Goal: Task Accomplishment & Management: Use online tool/utility

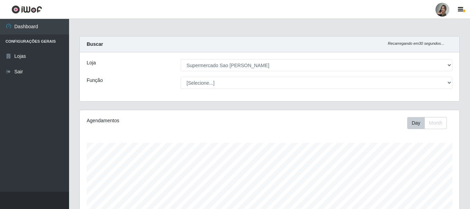
select select "383"
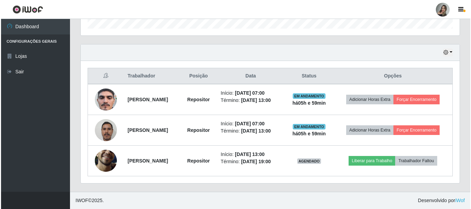
scroll to position [143, 379]
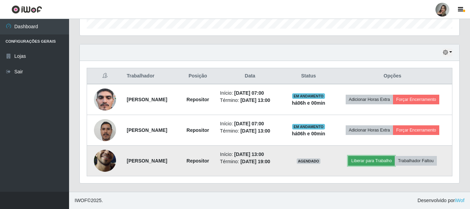
click at [378, 156] on button "Liberar para Trabalho" at bounding box center [371, 161] width 47 height 10
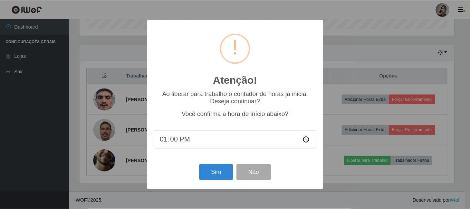
scroll to position [143, 376]
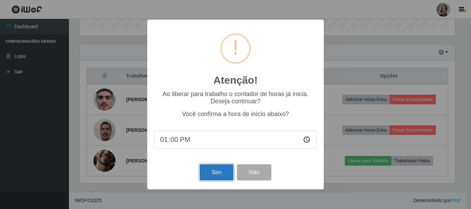
click at [221, 171] on button "Sim" at bounding box center [216, 173] width 33 height 16
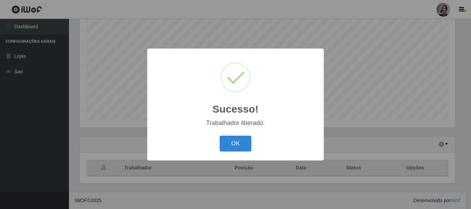
click at [253, 149] on div "OK Cancel" at bounding box center [235, 144] width 163 height 20
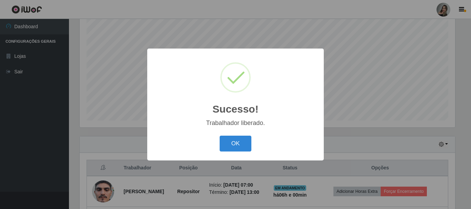
click at [252, 146] on div "OK Cancel" at bounding box center [235, 144] width 163 height 20
click at [243, 146] on button "OK" at bounding box center [236, 144] width 32 height 16
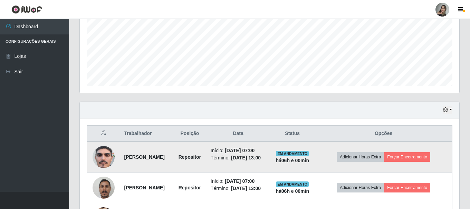
scroll to position [195, 0]
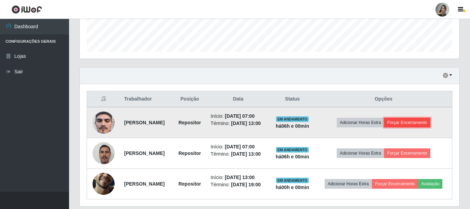
click at [421, 127] on button "Forçar Encerramento" at bounding box center [407, 123] width 46 height 10
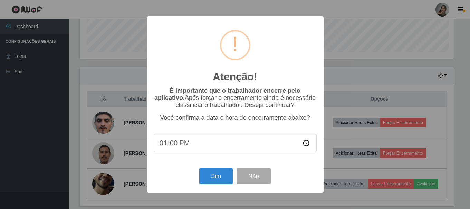
scroll to position [143, 376]
click at [217, 181] on button "Sim" at bounding box center [216, 176] width 33 height 16
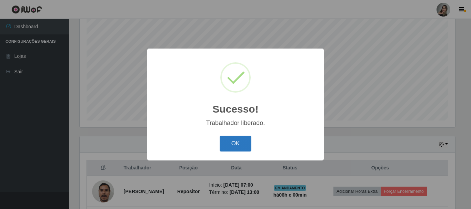
click at [242, 142] on button "OK" at bounding box center [236, 144] width 32 height 16
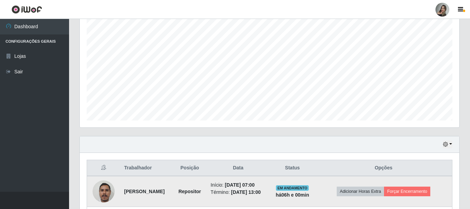
scroll to position [160, 0]
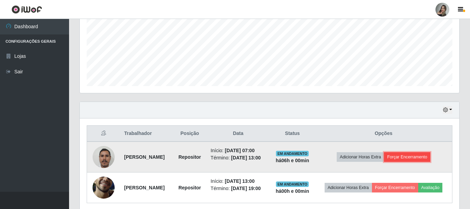
click at [405, 162] on button "Forçar Encerramento" at bounding box center [407, 158] width 46 height 10
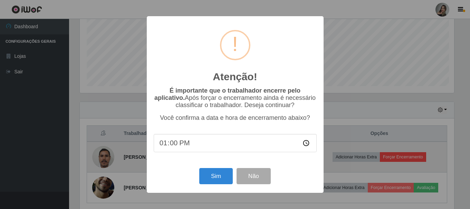
scroll to position [143, 376]
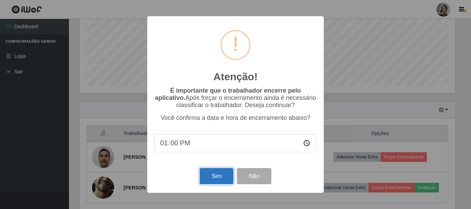
click at [216, 184] on button "Sim" at bounding box center [216, 176] width 33 height 16
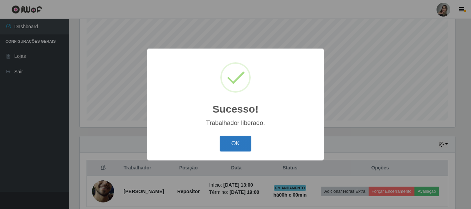
click at [230, 148] on button "OK" at bounding box center [236, 144] width 32 height 16
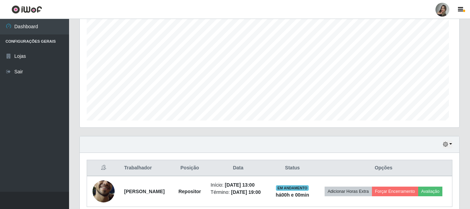
scroll to position [0, 0]
